Goal: Book appointment/travel/reservation

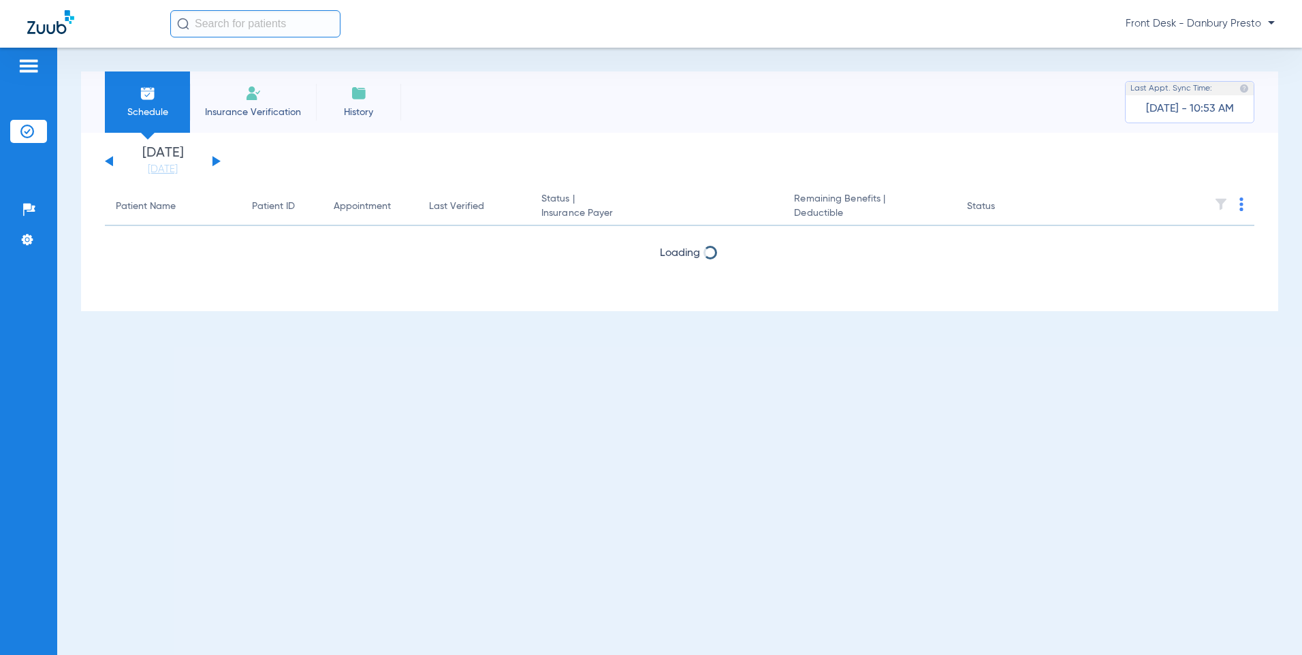
drag, startPoint x: 170, startPoint y: 176, endPoint x: 179, endPoint y: 202, distance: 27.4
click at [170, 176] on link "[DATE]" at bounding box center [163, 170] width 82 height 14
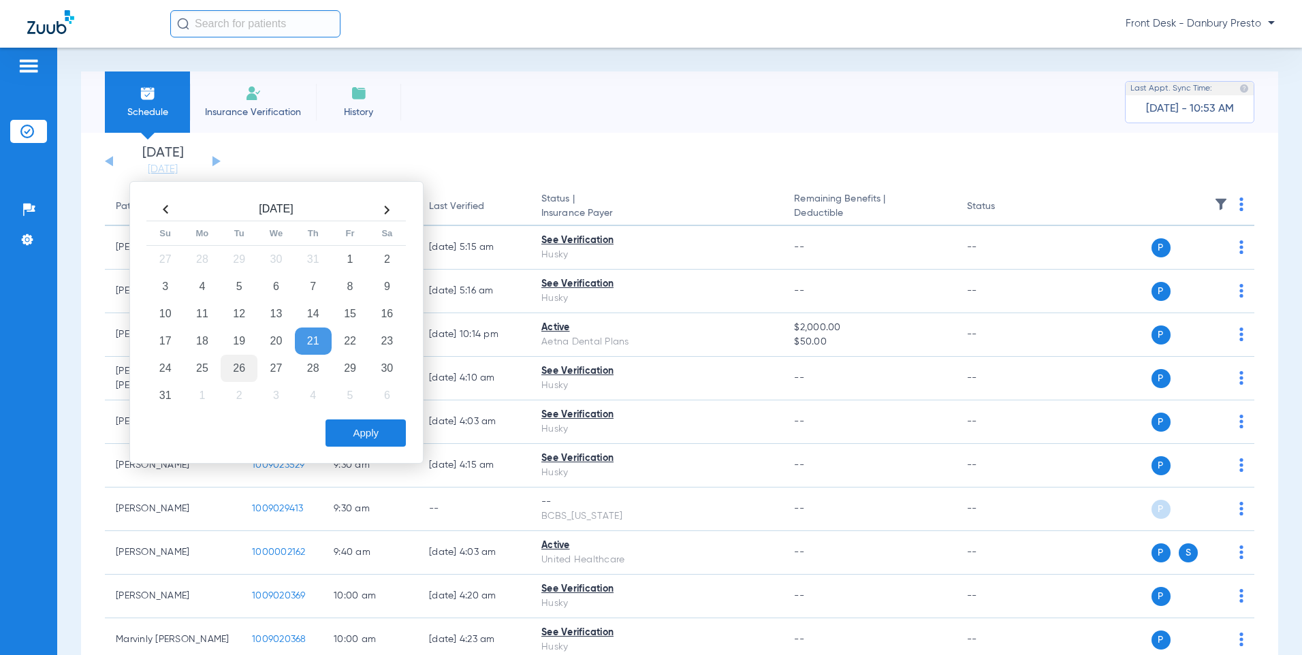
click at [231, 365] on td "26" at bounding box center [239, 368] width 37 height 27
click at [360, 436] on button "Apply" at bounding box center [366, 433] width 80 height 27
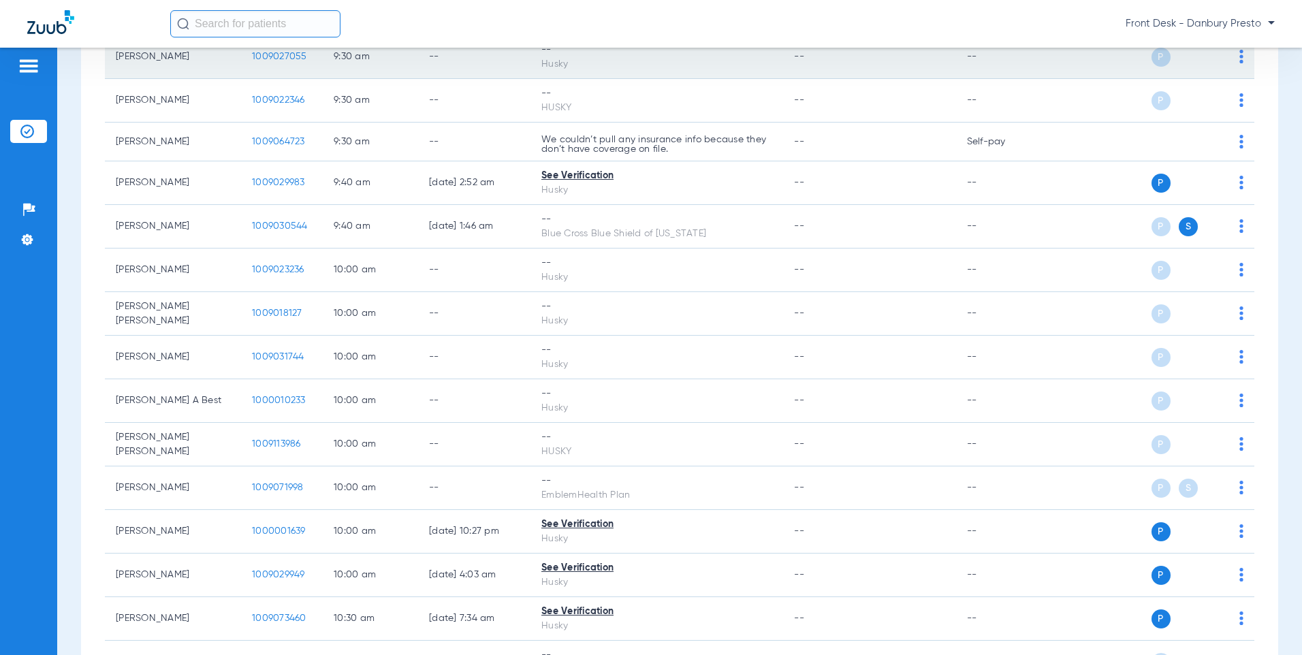
scroll to position [545, 0]
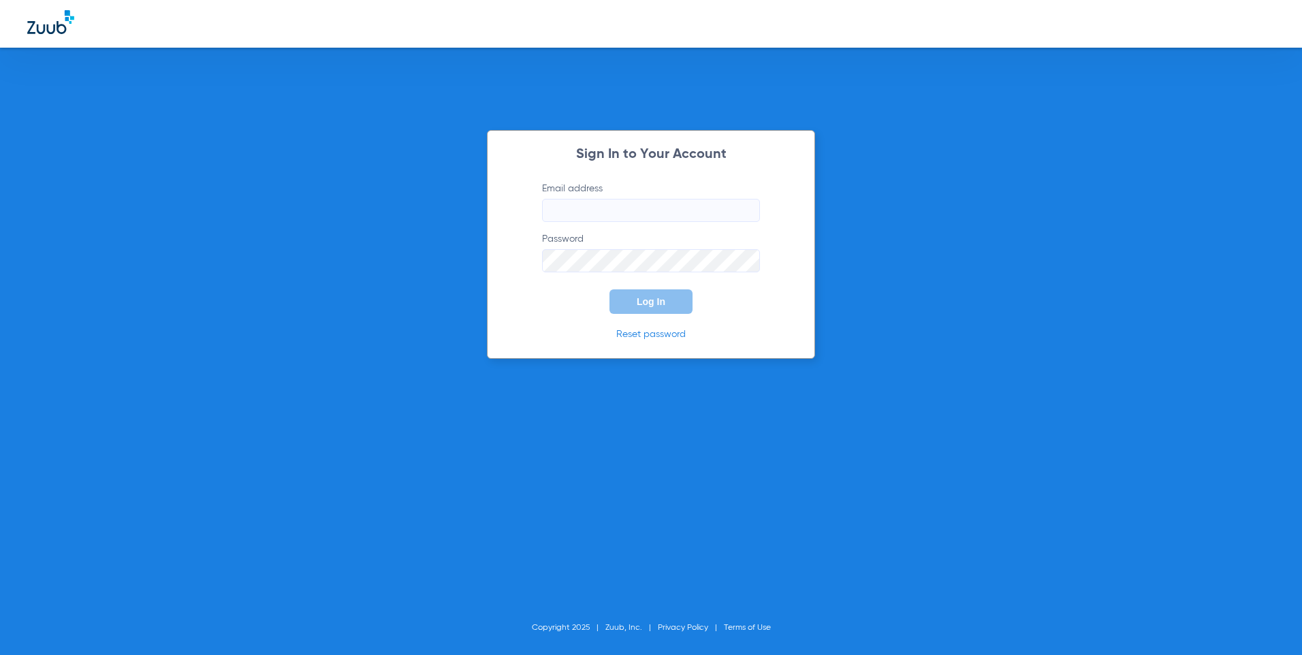
click at [725, 208] on input "Email address" at bounding box center [651, 210] width 218 height 23
type input "[EMAIL_ADDRESS][DOMAIN_NAME]"
click at [610, 289] on button "Log In" at bounding box center [651, 301] width 83 height 25
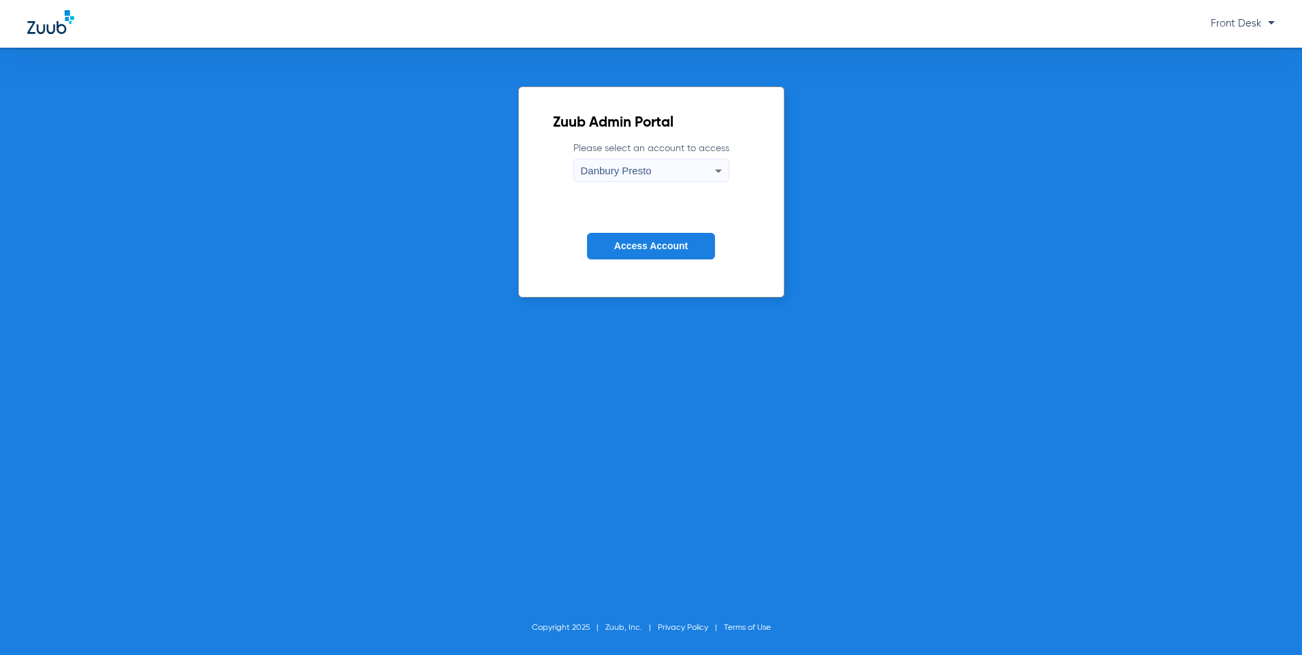
click at [642, 240] on span "Access Account" at bounding box center [651, 245] width 74 height 11
